Goal: Information Seeking & Learning: Understand process/instructions

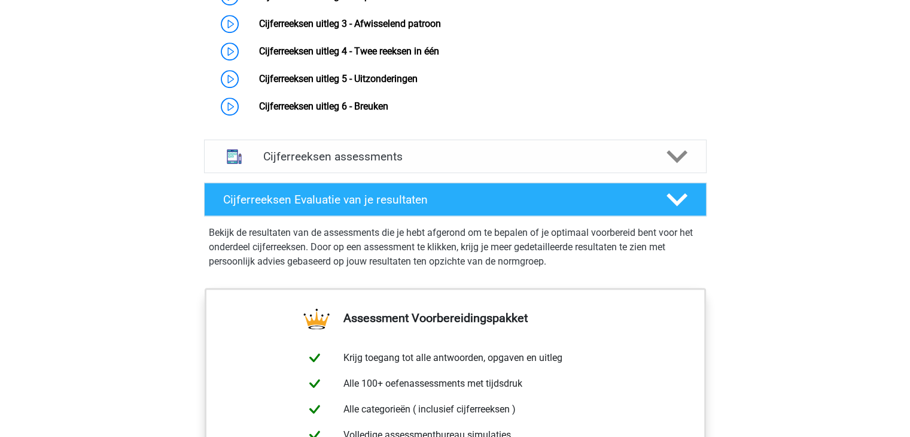
scroll to position [888, 0]
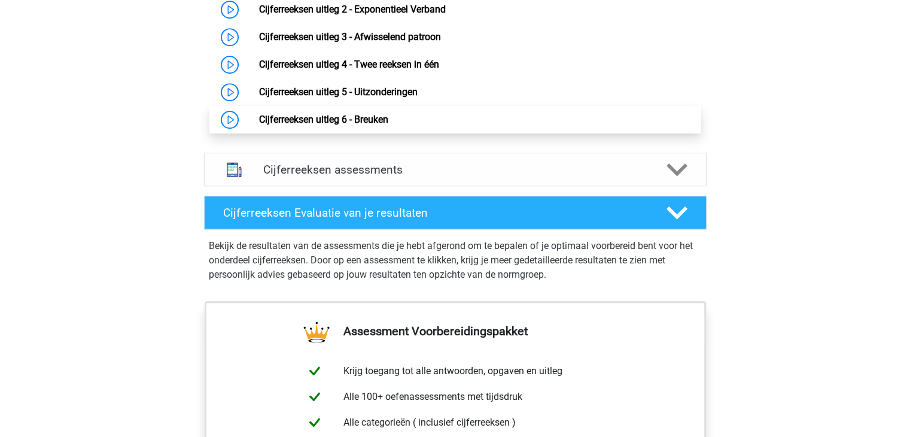
click at [365, 125] on link "Cijferreeksen uitleg 6 - Breuken" at bounding box center [323, 119] width 129 height 11
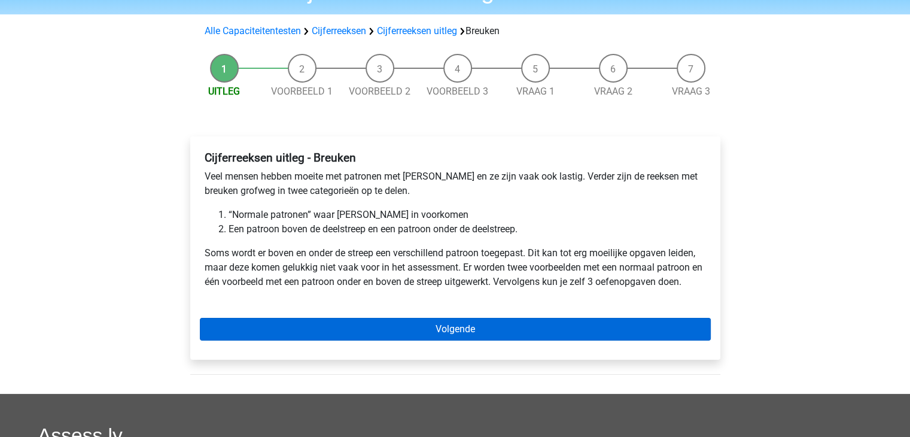
scroll to position [180, 0]
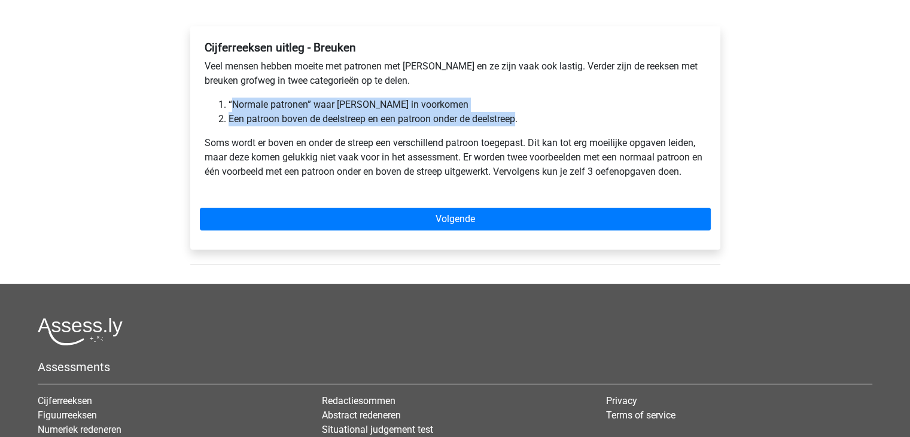
drag, startPoint x: 231, startPoint y: 108, endPoint x: 561, endPoint y: 116, distance: 330.4
click at [554, 116] on ol "“Normale patronen” waar [PERSON_NAME] in voorkomen Een patroon boven de [GEOGRA…" at bounding box center [456, 112] width 502 height 29
click at [565, 118] on li "Een patroon boven de deelstreep en een patroon onder de deelstreep." at bounding box center [468, 119] width 478 height 14
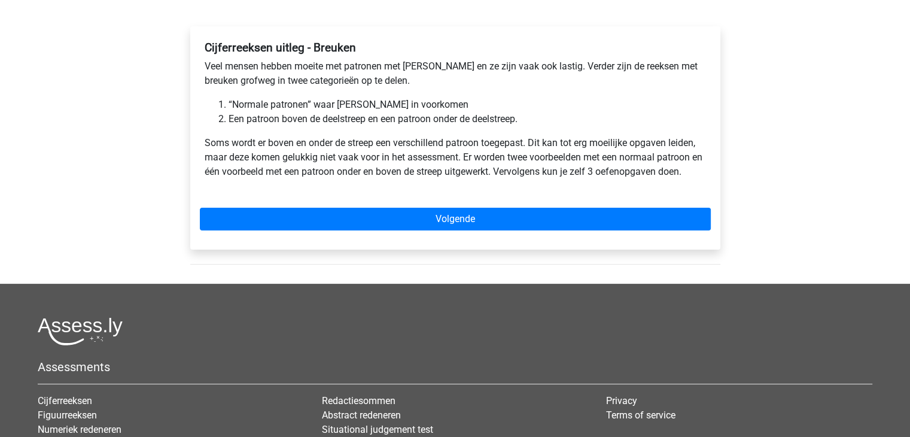
click at [553, 154] on p "Soms wordt er boven en onder de streep een verschillend patroon toegepast. Dit …" at bounding box center [456, 157] width 502 height 43
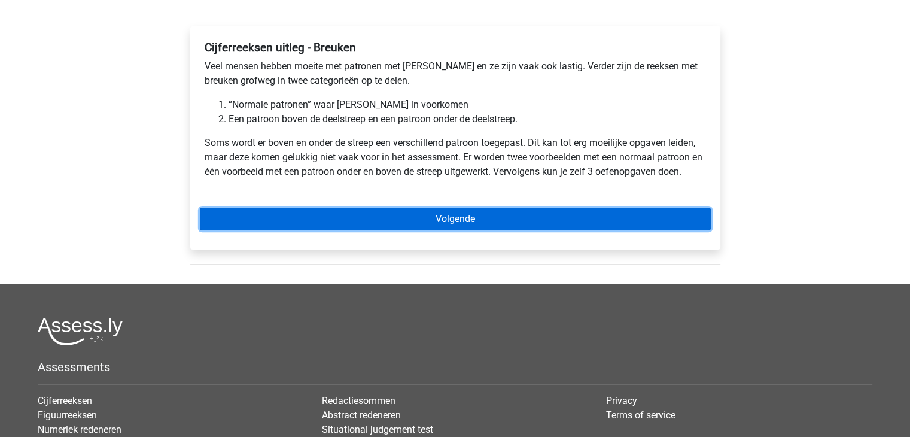
click at [505, 220] on link "Volgende" at bounding box center [455, 219] width 511 height 23
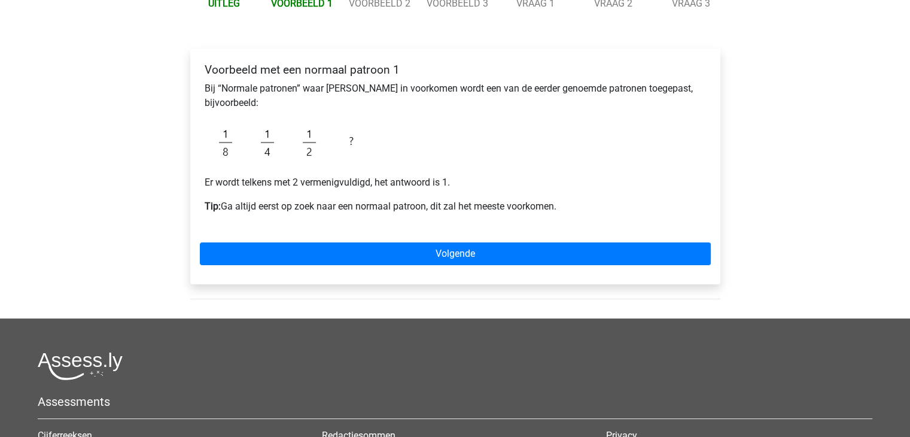
scroll to position [120, 0]
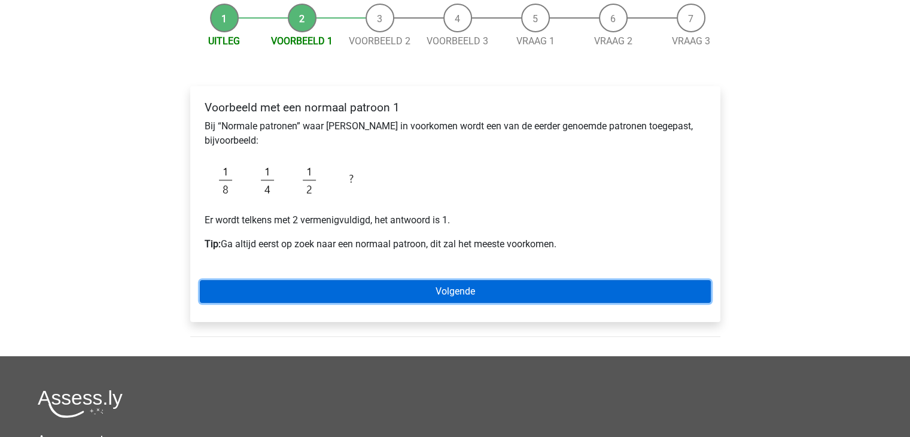
click at [546, 300] on link "Volgende" at bounding box center [455, 291] width 511 height 23
